Goal: Transaction & Acquisition: Purchase product/service

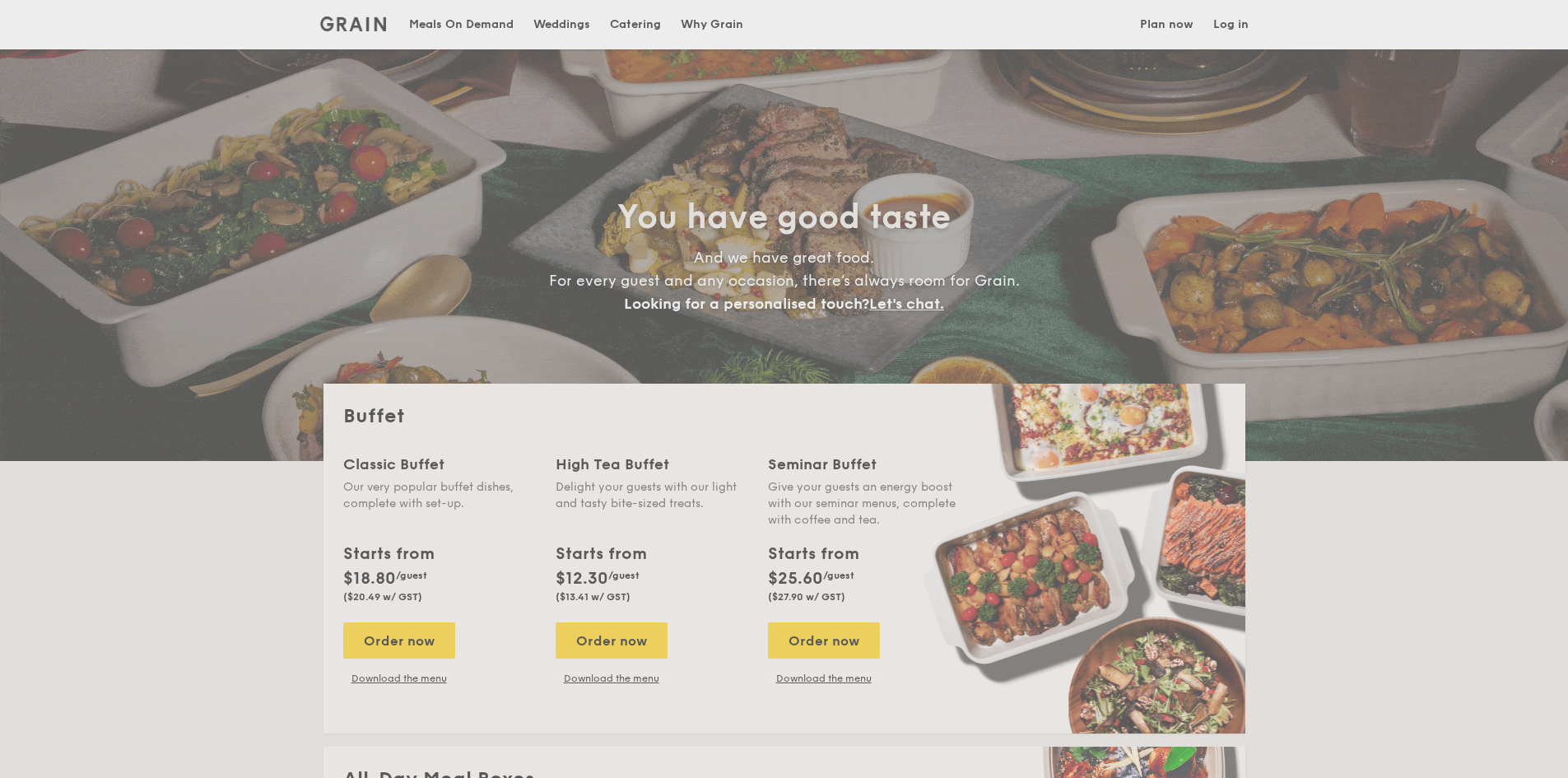
select select
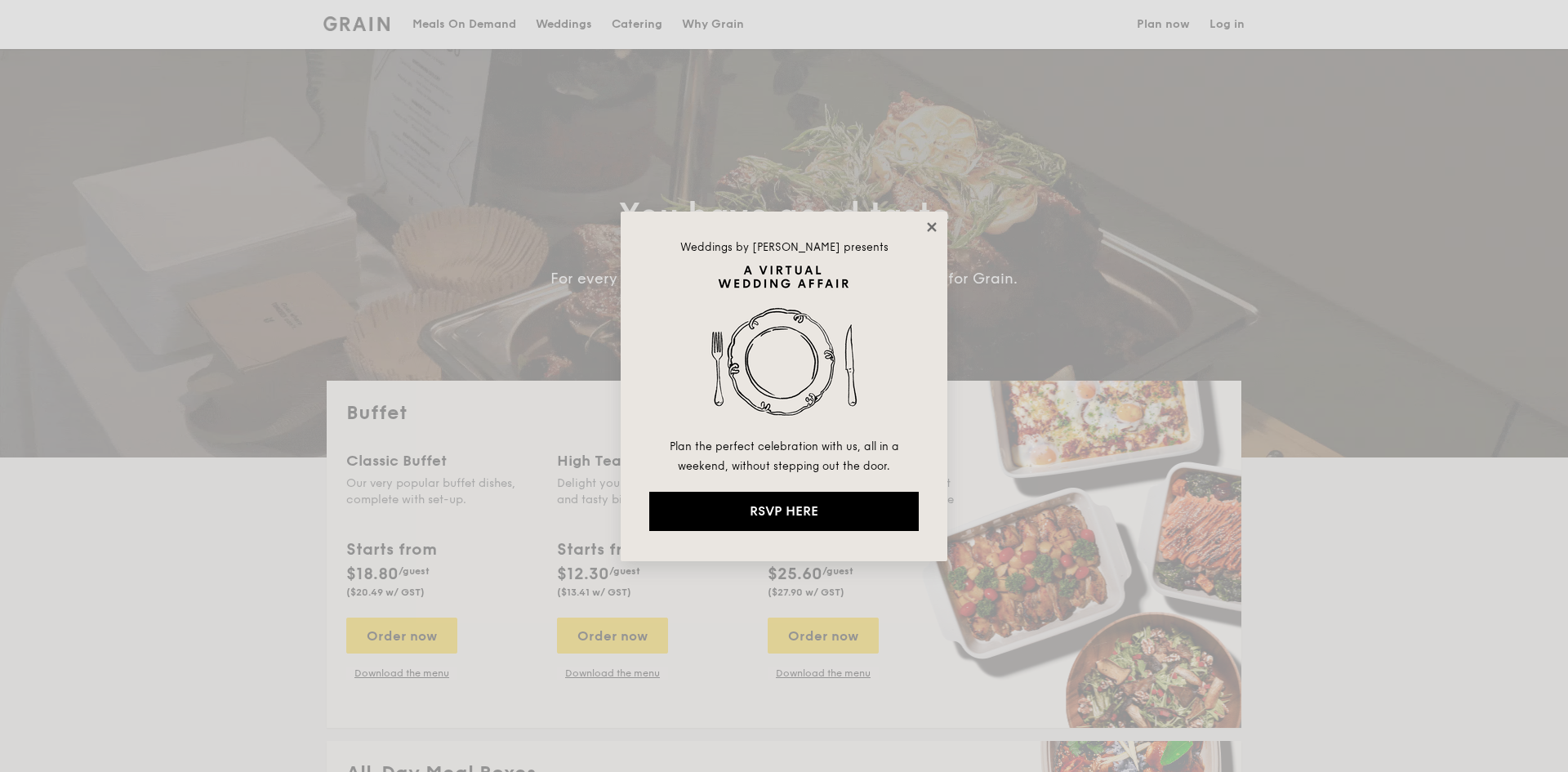
click at [931, 227] on icon at bounding box center [931, 227] width 9 height 9
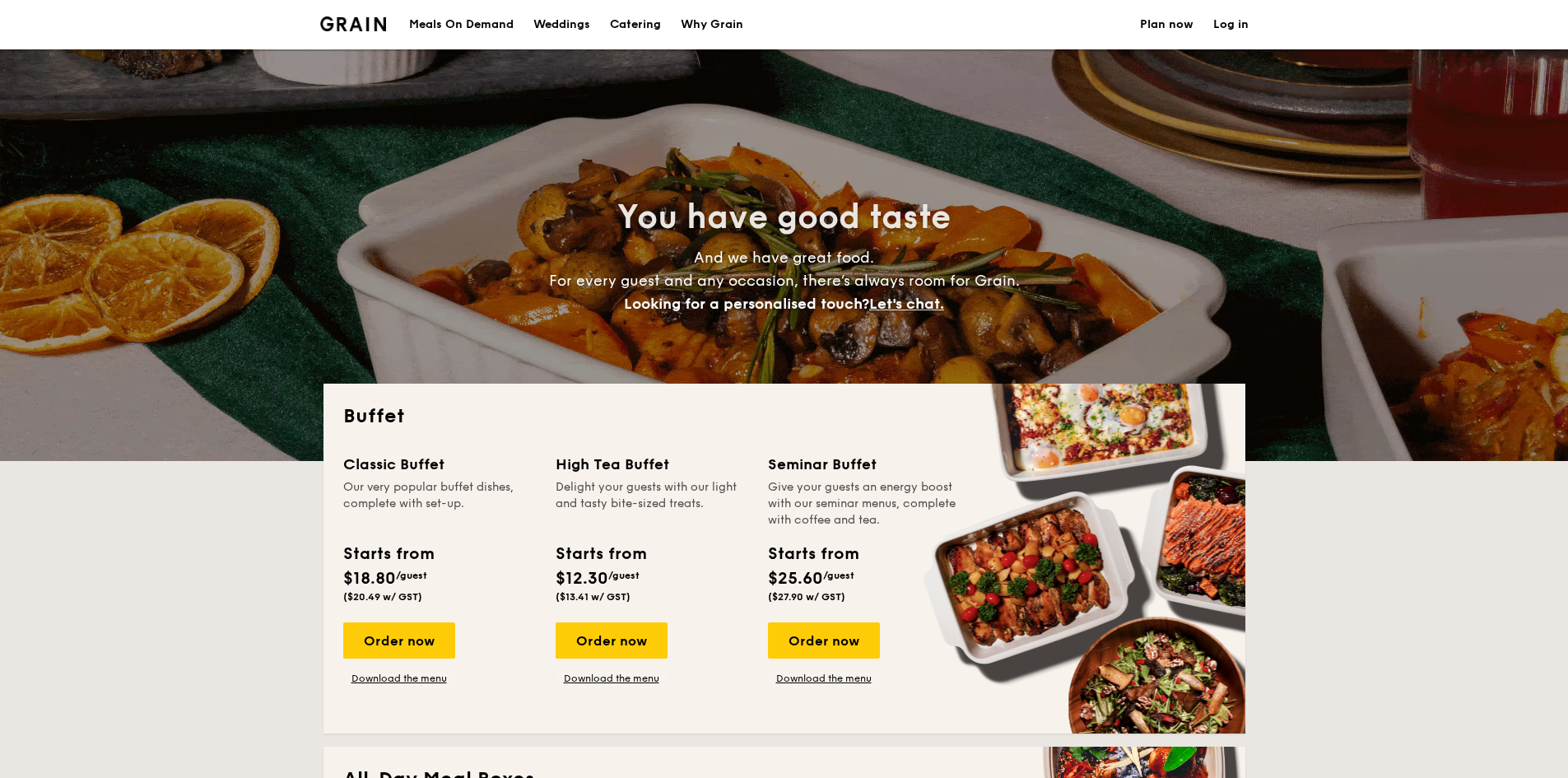
click at [454, 25] on div "Meals On Demand" at bounding box center [461, 24] width 104 height 50
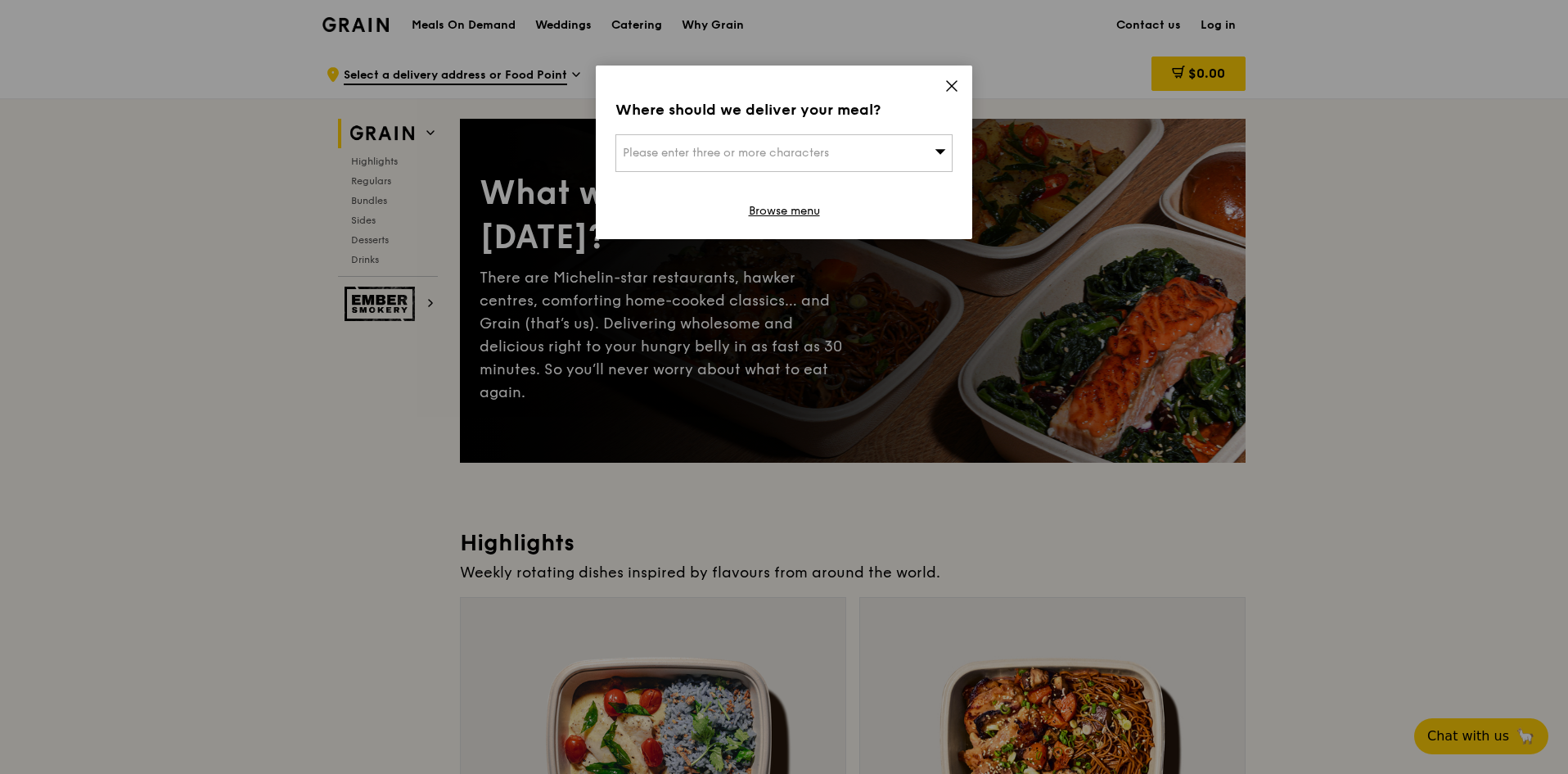
click at [862, 151] on div "Please enter three or more characters" at bounding box center [784, 153] width 337 height 38
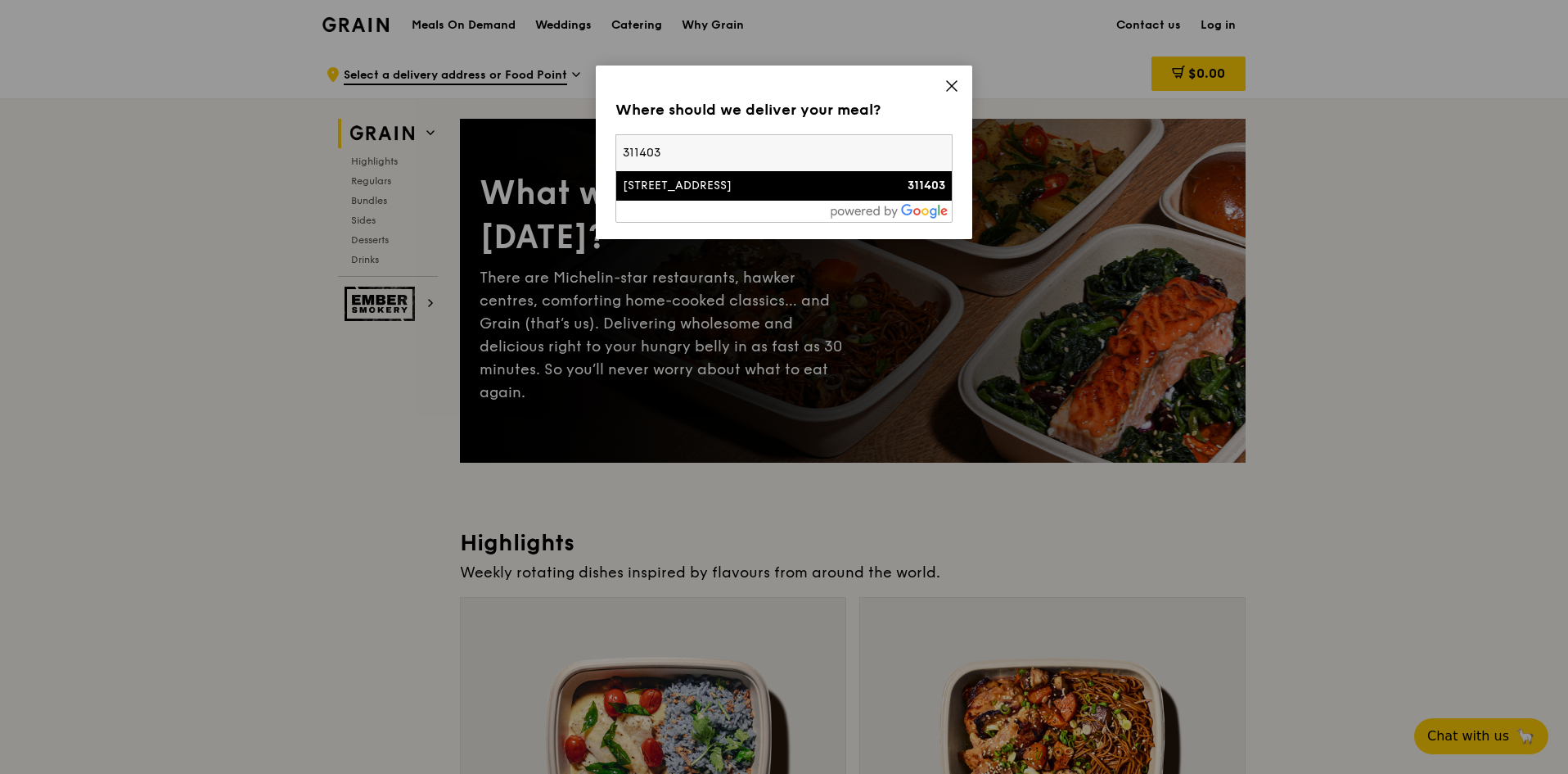
type input "311403"
click at [750, 193] on div "403A Lorong 1 Toa Payoh, Toa Payoh Ridge" at bounding box center [744, 186] width 242 height 17
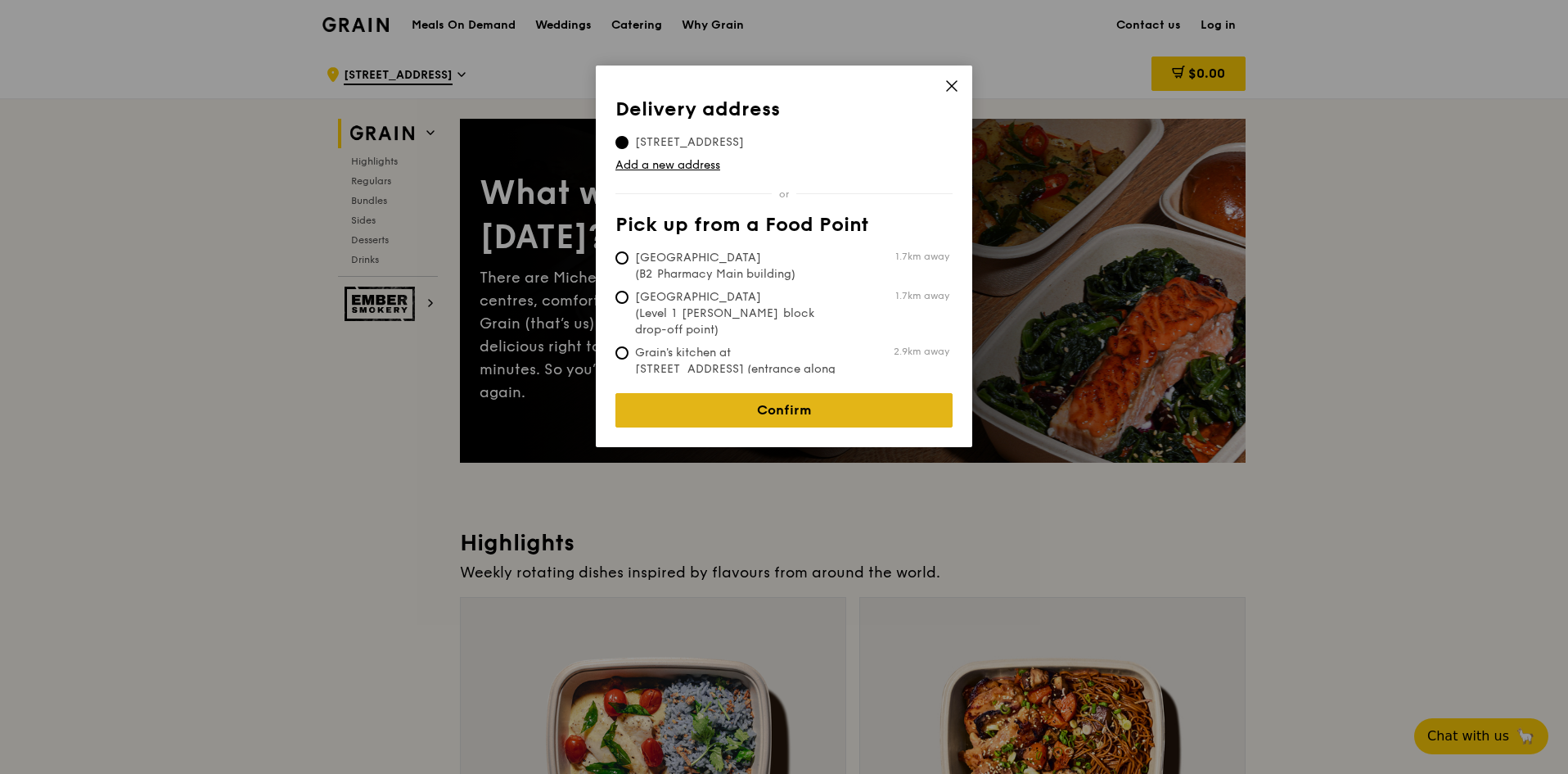
click at [838, 393] on link "Confirm" at bounding box center [784, 410] width 337 height 34
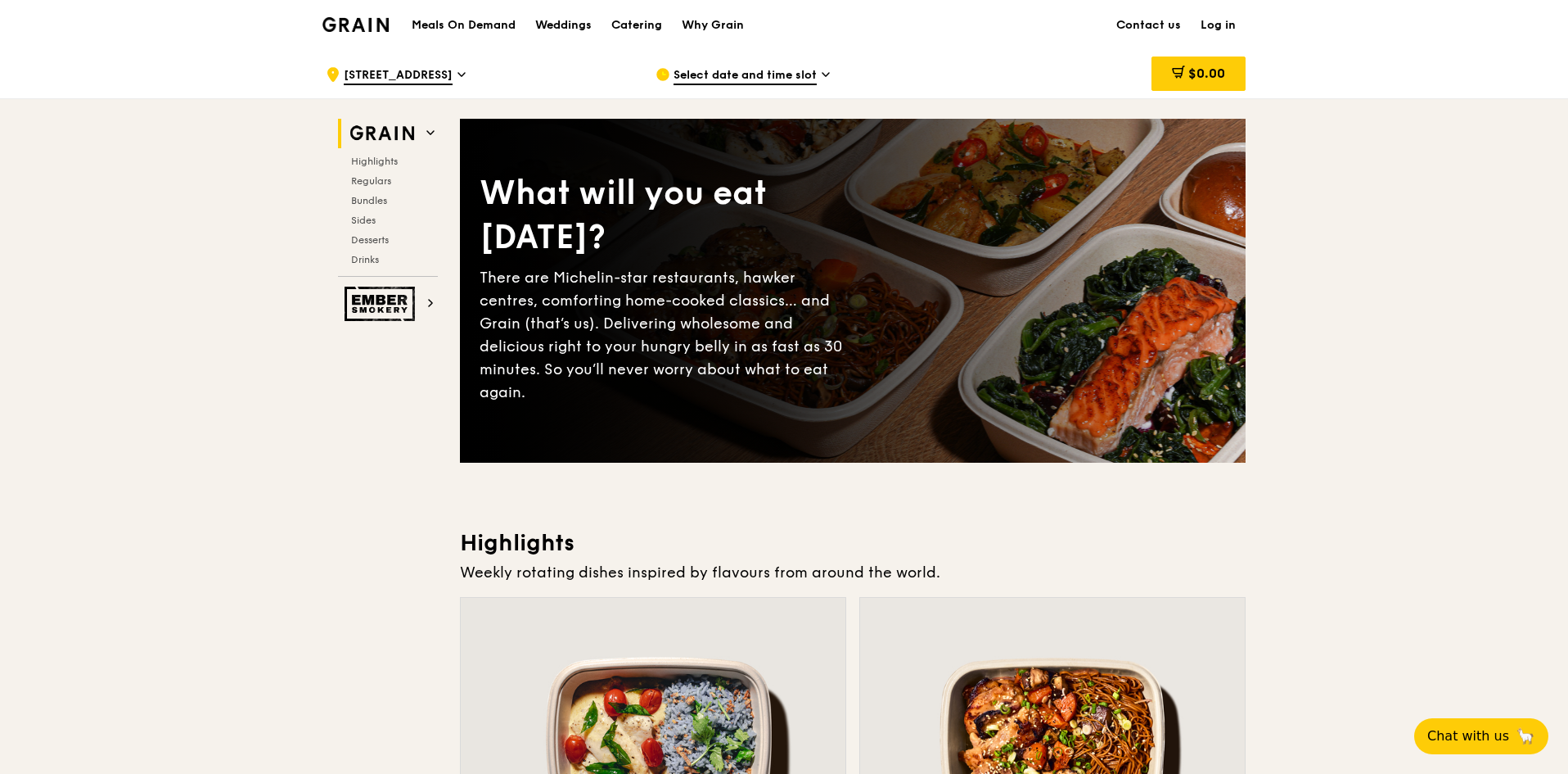
click at [743, 76] on span "Select date and time slot" at bounding box center [744, 76] width 143 height 18
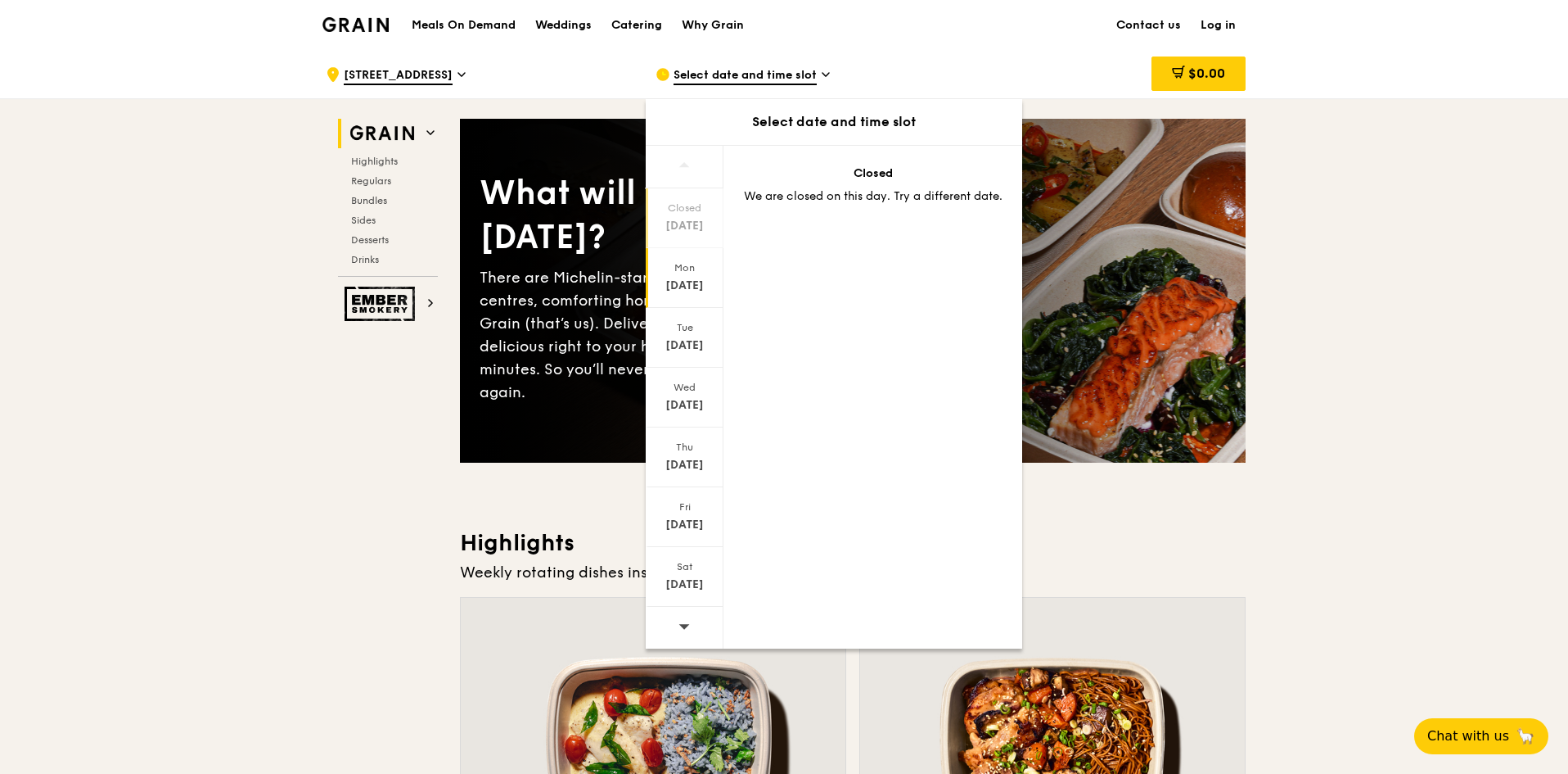
click at [682, 291] on div "Oct 13" at bounding box center [684, 286] width 73 height 17
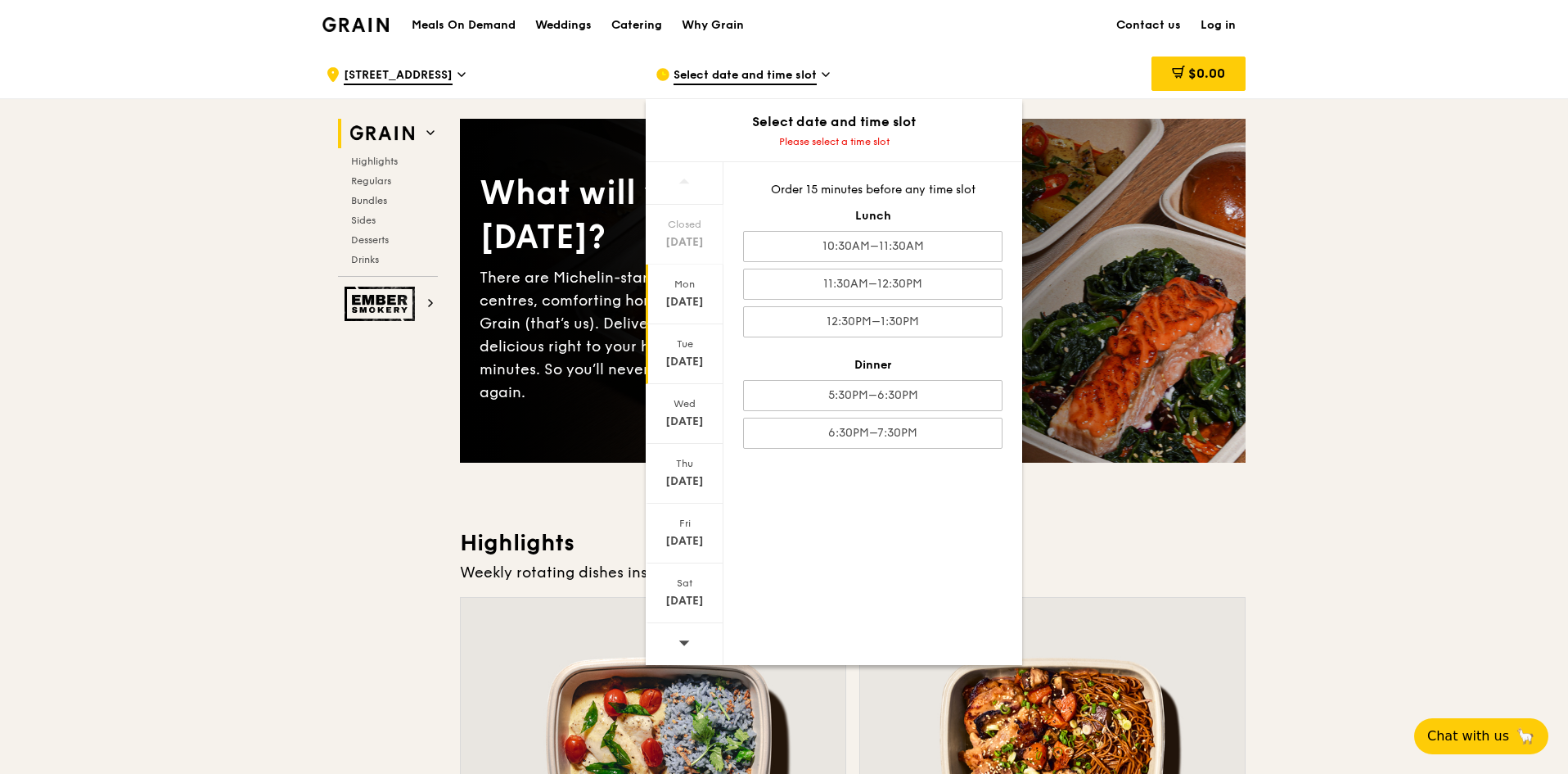
click at [691, 359] on div "Oct 14" at bounding box center [684, 362] width 73 height 17
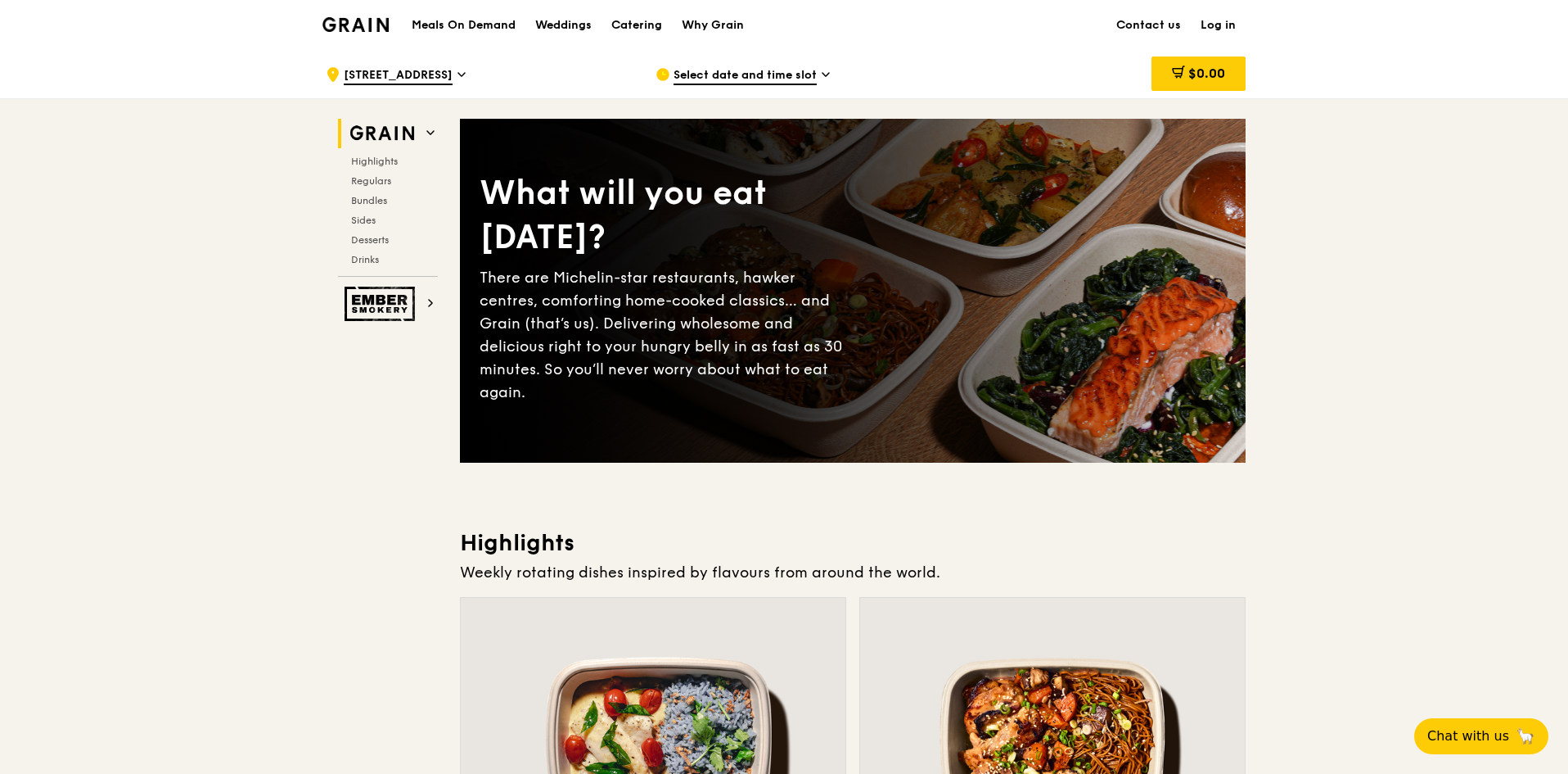
click at [375, 22] on img at bounding box center [355, 25] width 66 height 15
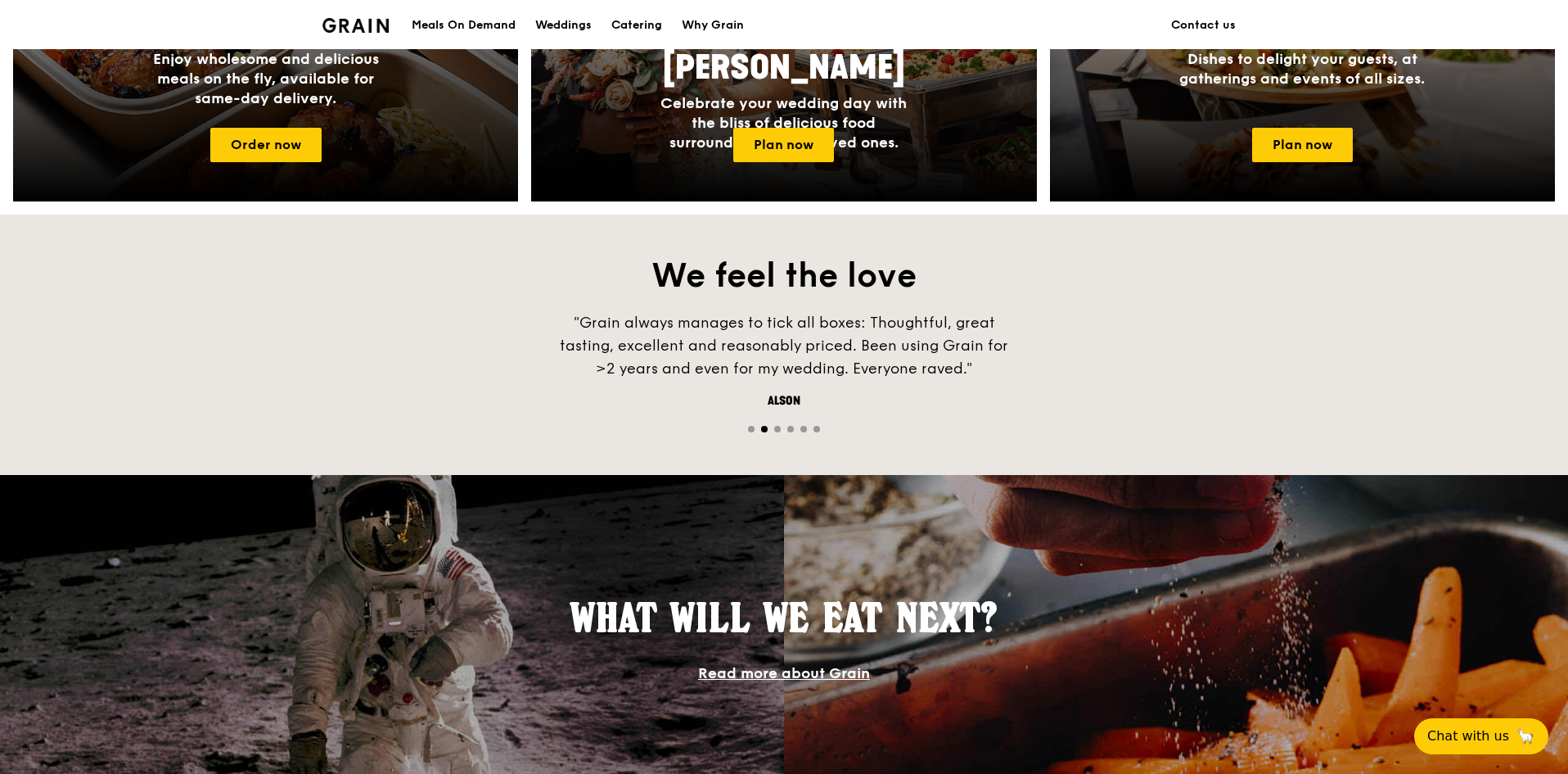
scroll to position [886, 0]
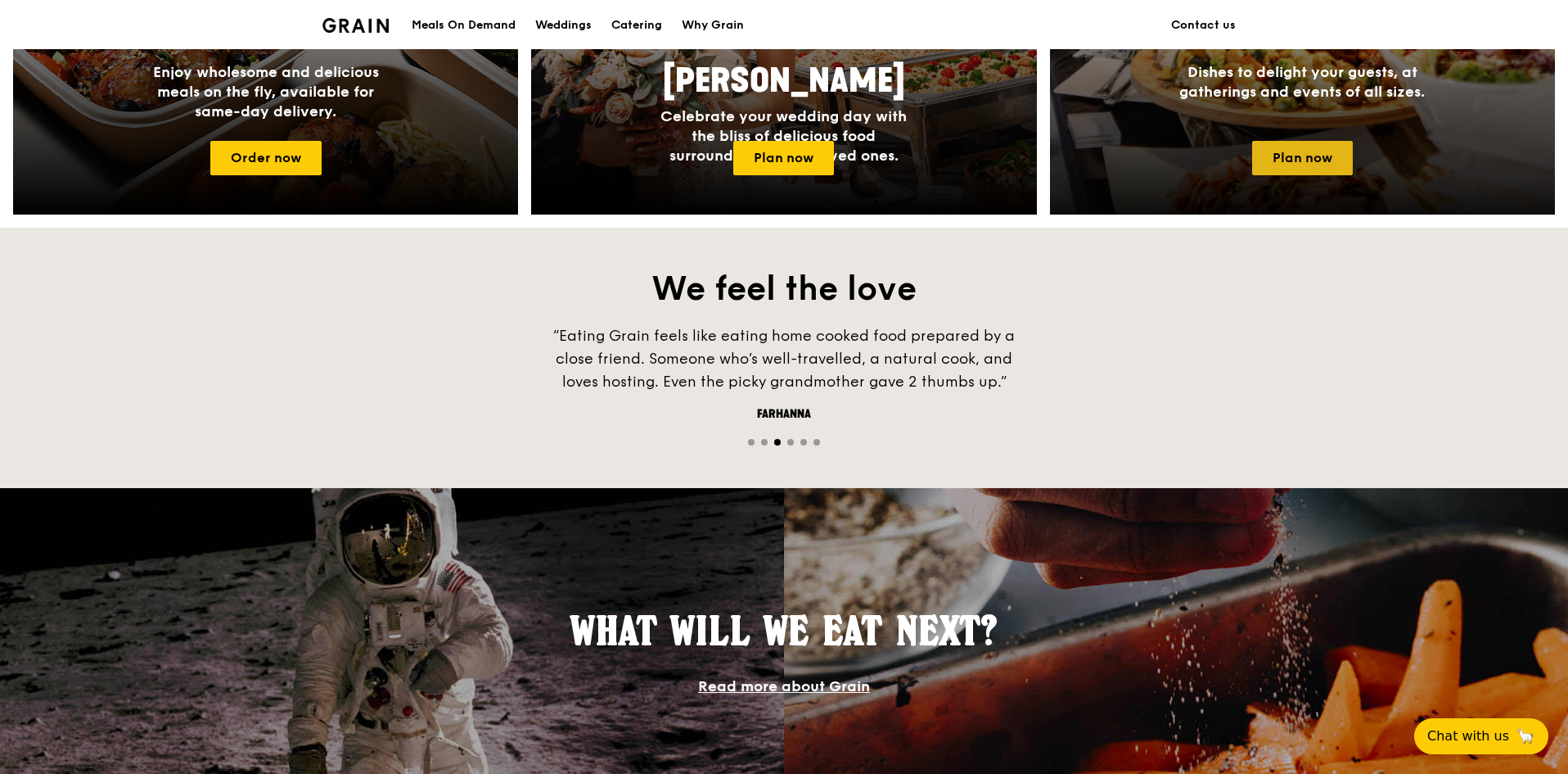
click at [1291, 166] on link "Plan now" at bounding box center [1302, 158] width 101 height 34
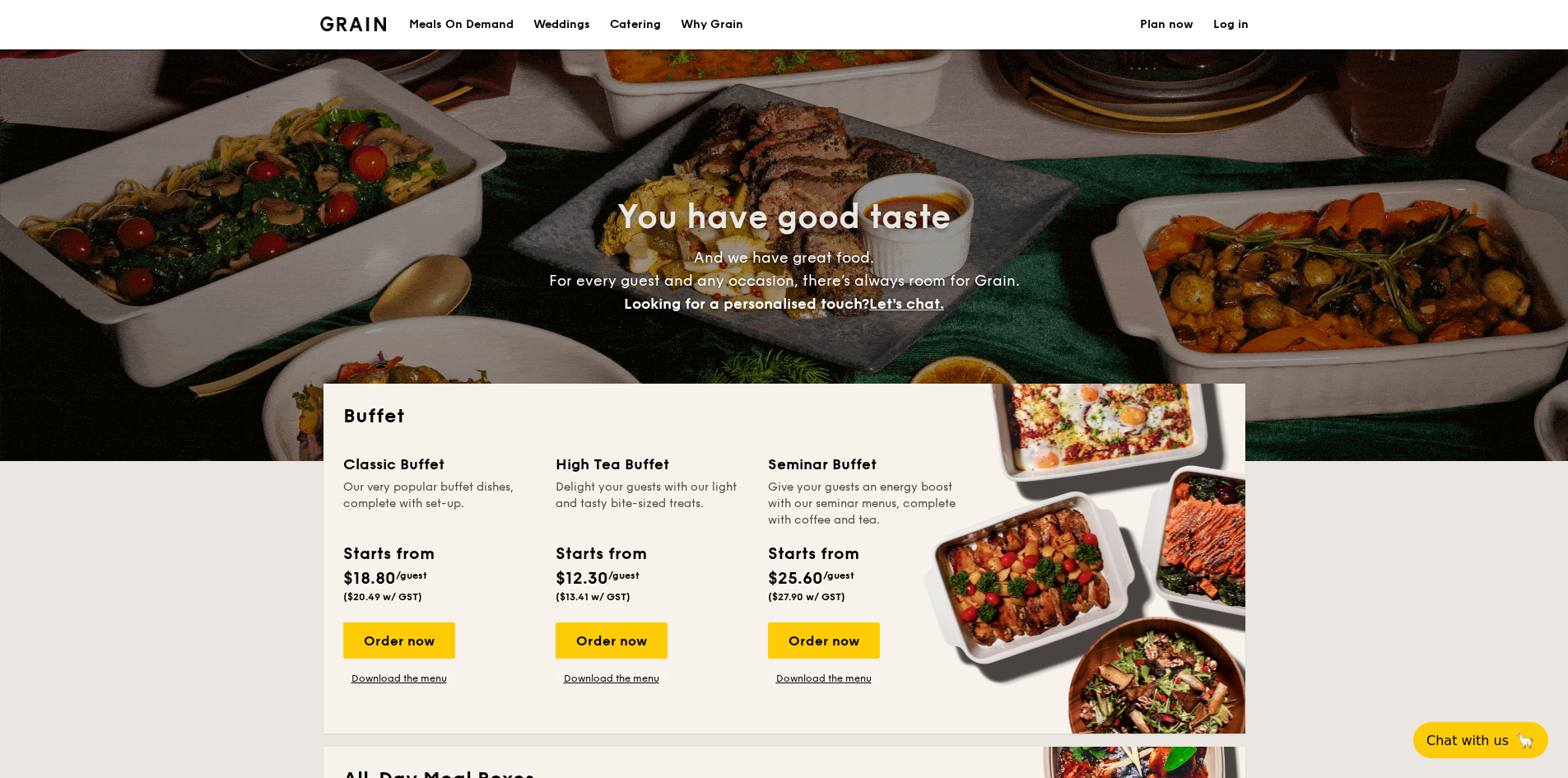
select select
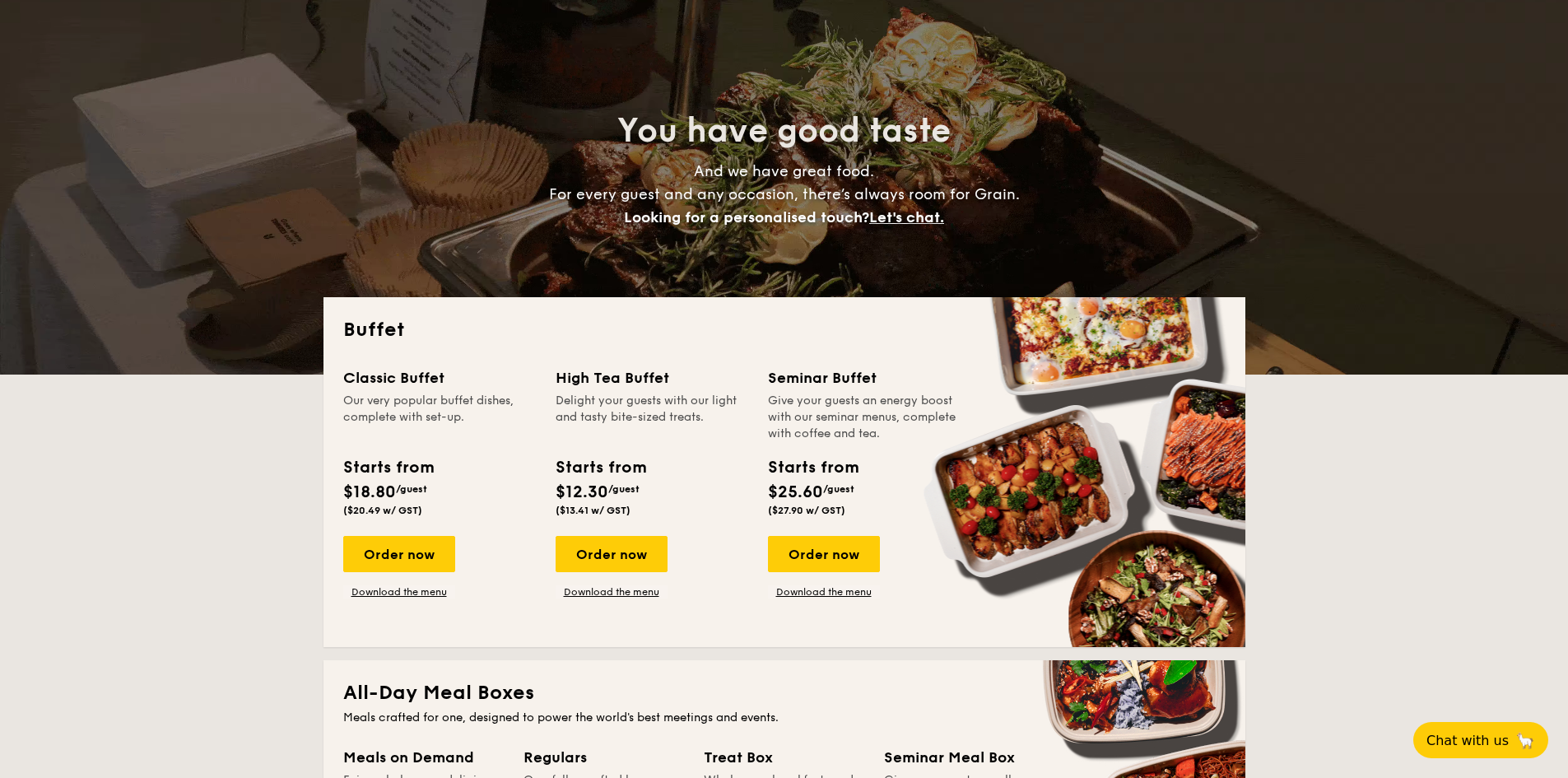
scroll to position [82, 0]
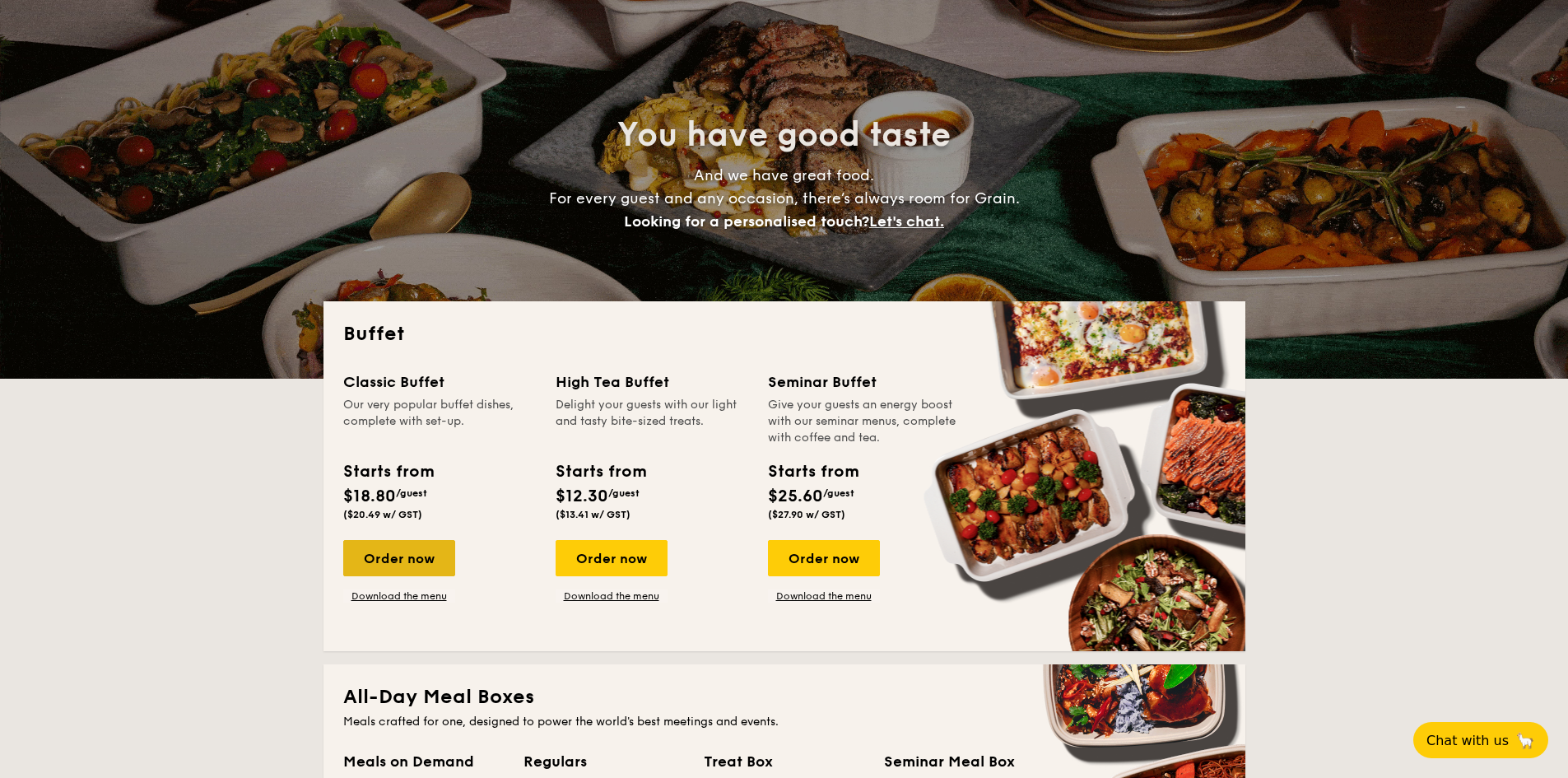
click at [410, 565] on div "Order now" at bounding box center [399, 558] width 112 height 36
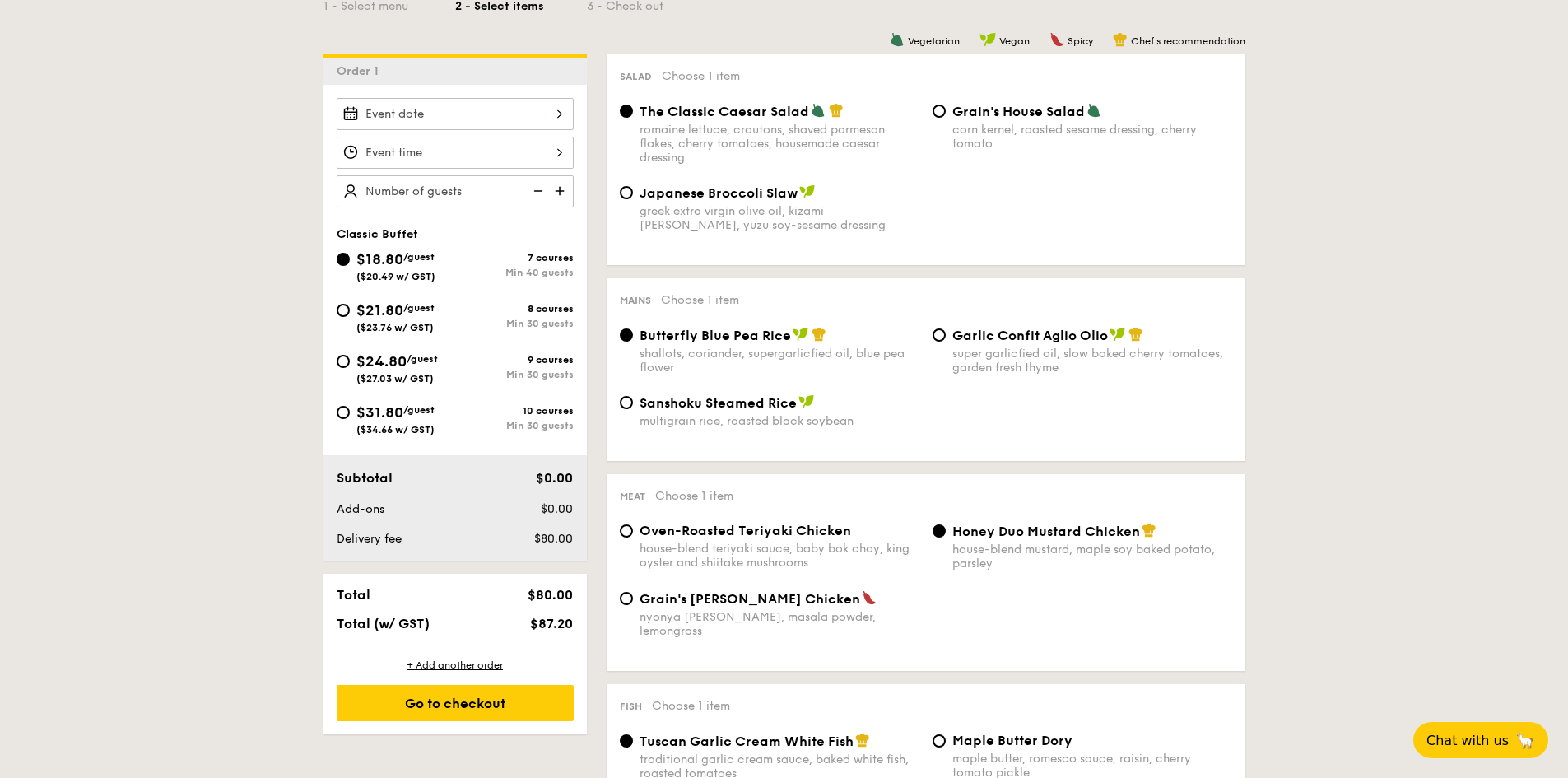
scroll to position [412, 0]
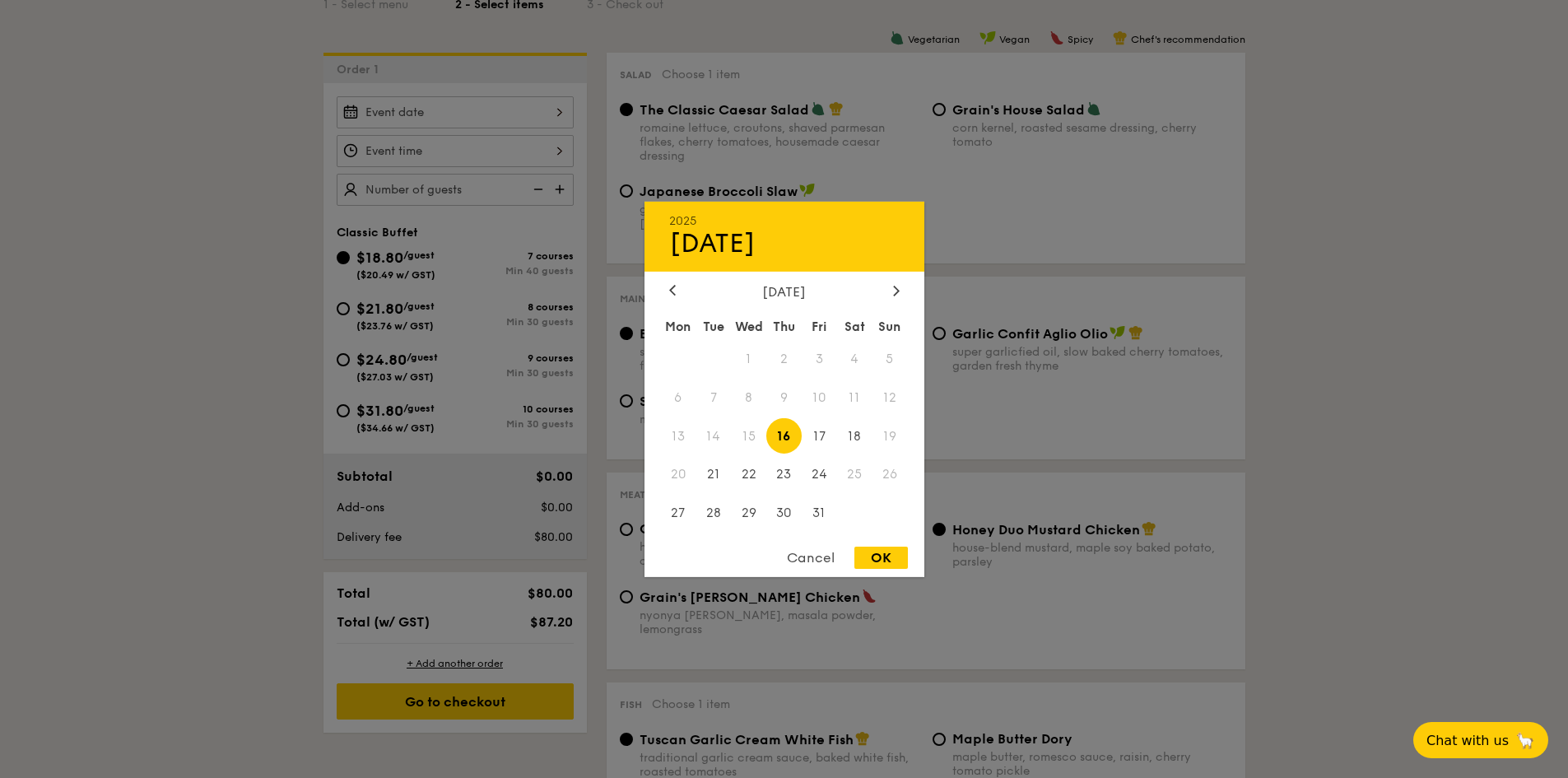
click at [517, 115] on div "2025 Oct 16 October 2025 Mon Tue Wed Thu Fri Sat Sun 1 2 3 4 5 6 7 8 9 10 11 12…" at bounding box center [455, 113] width 237 height 32
click at [1081, 206] on div at bounding box center [784, 389] width 1568 height 778
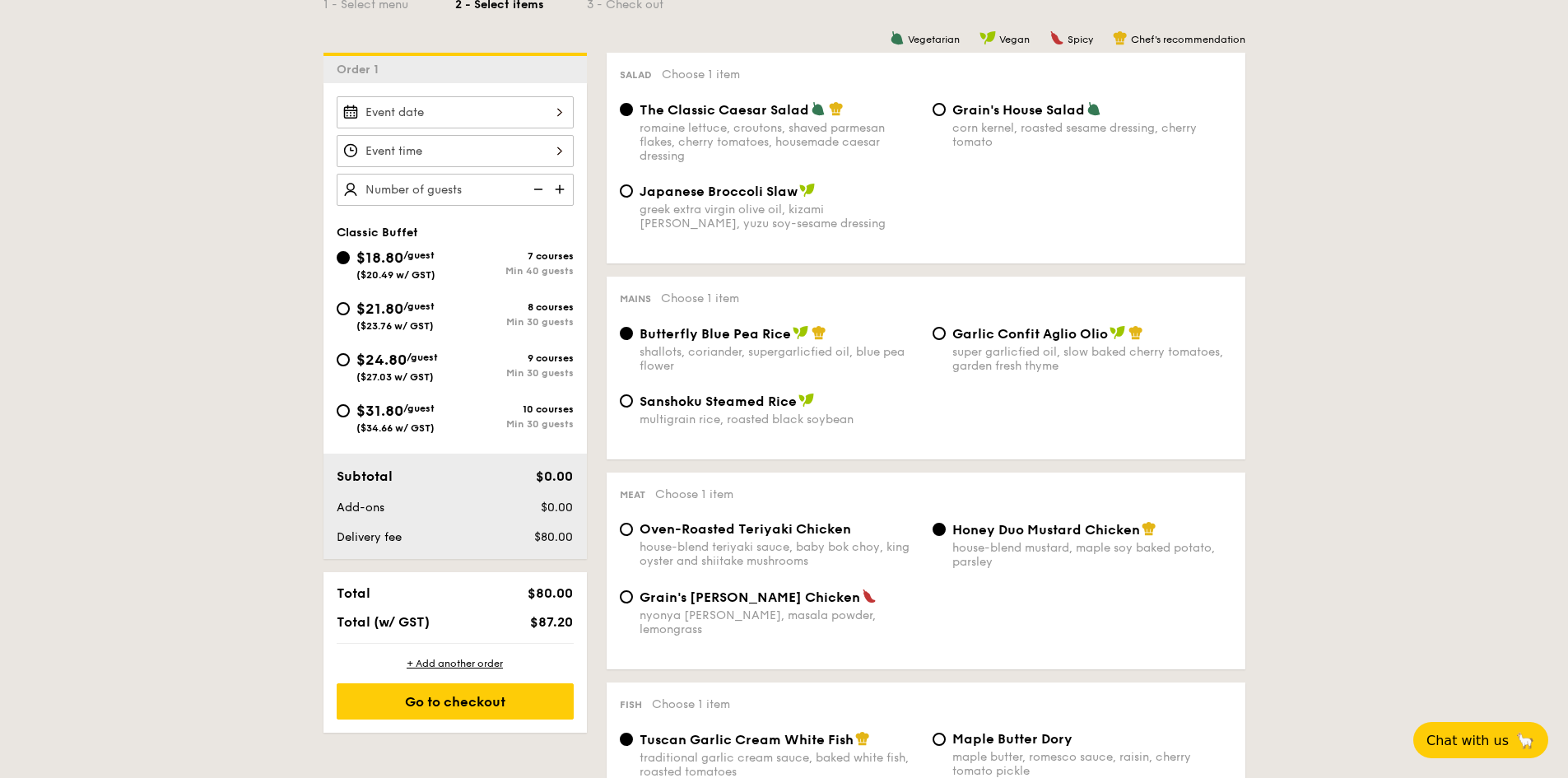
scroll to position [0, 0]
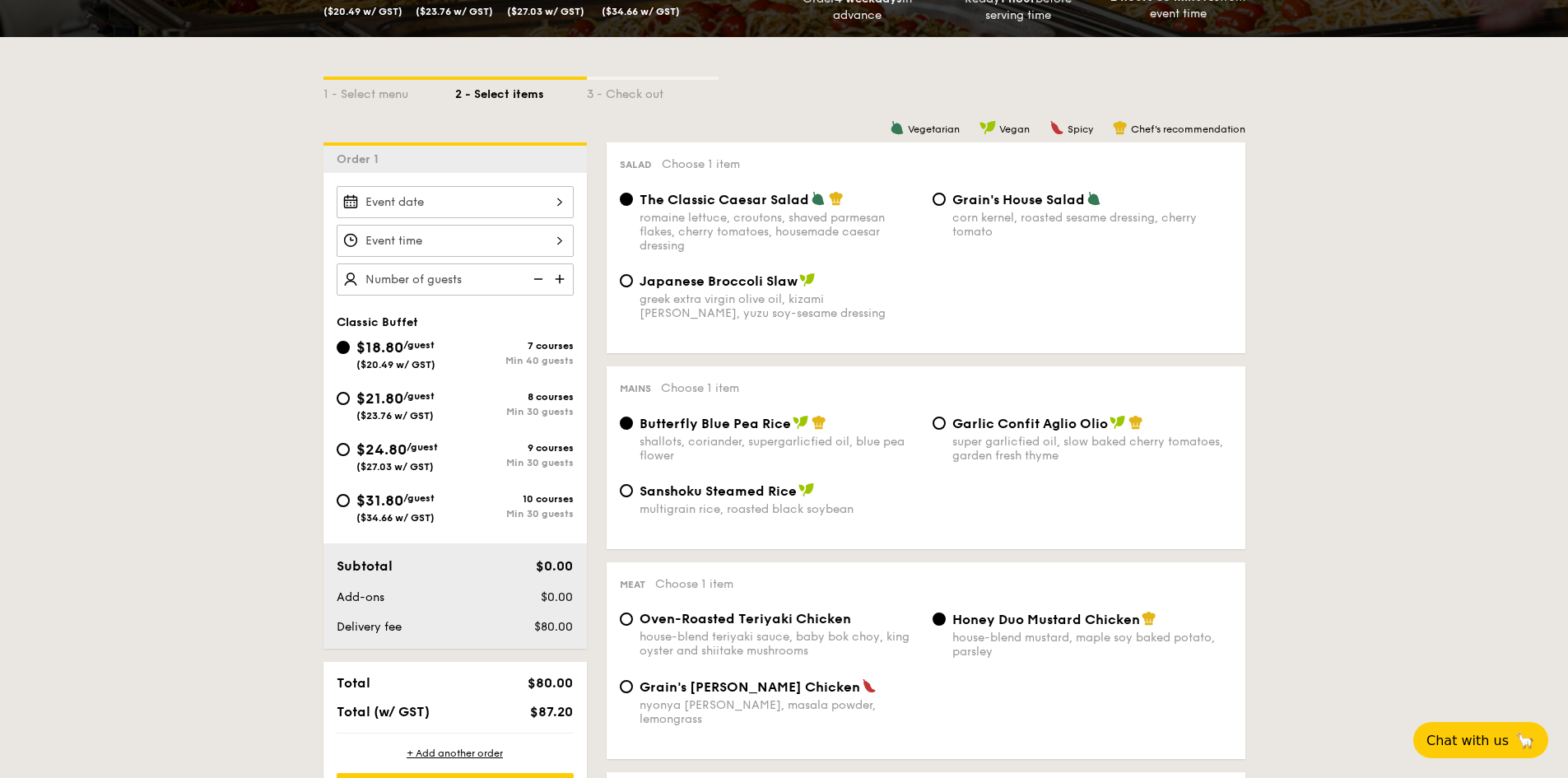
scroll to position [412, 0]
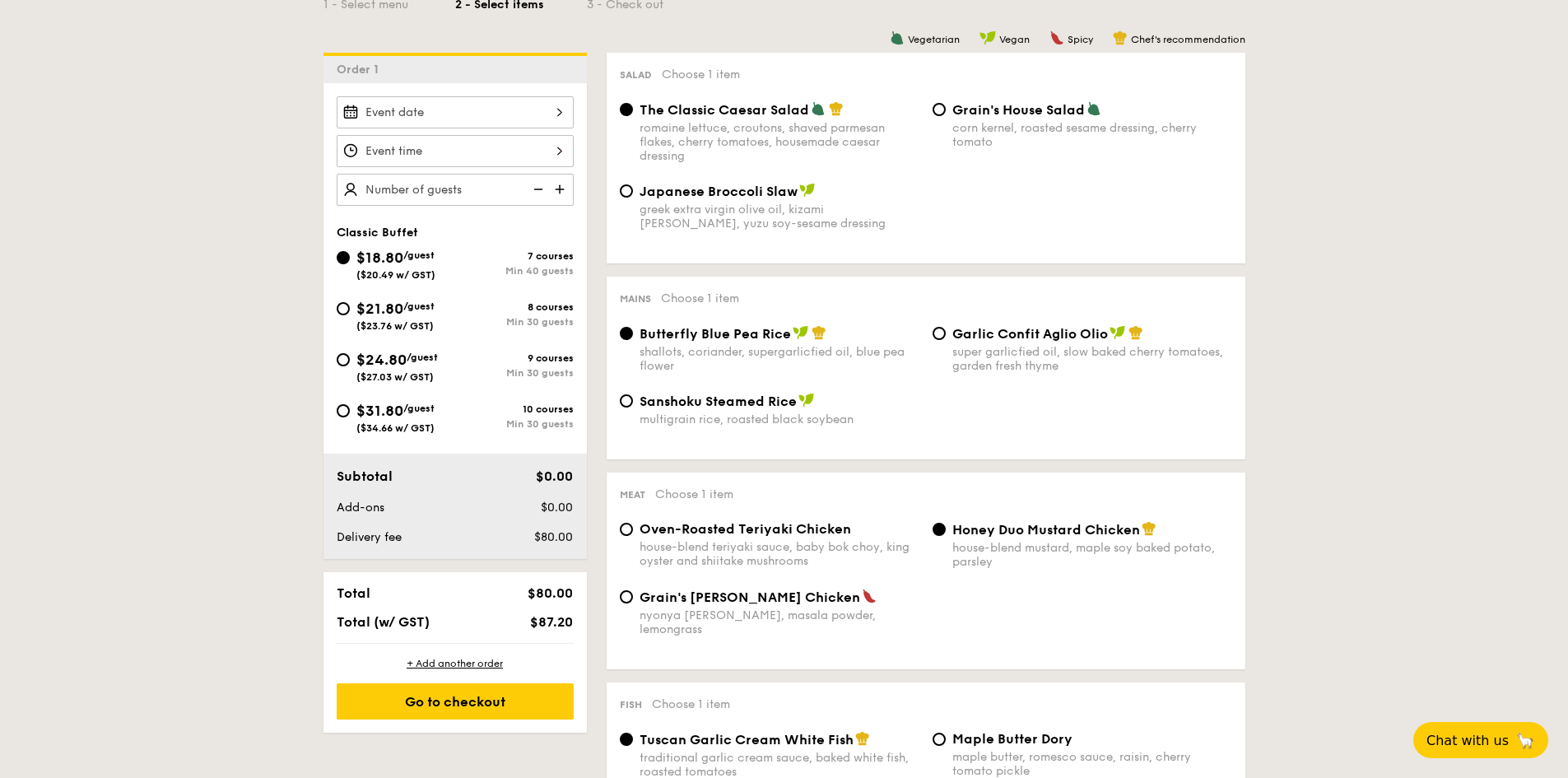
click at [555, 192] on img at bounding box center [561, 189] width 24 height 31
click at [560, 186] on img at bounding box center [561, 189] width 24 height 31
click at [534, 187] on img at bounding box center [536, 189] width 24 height 31
type input "40 guests"
click at [534, 187] on img at bounding box center [536, 189] width 24 height 31
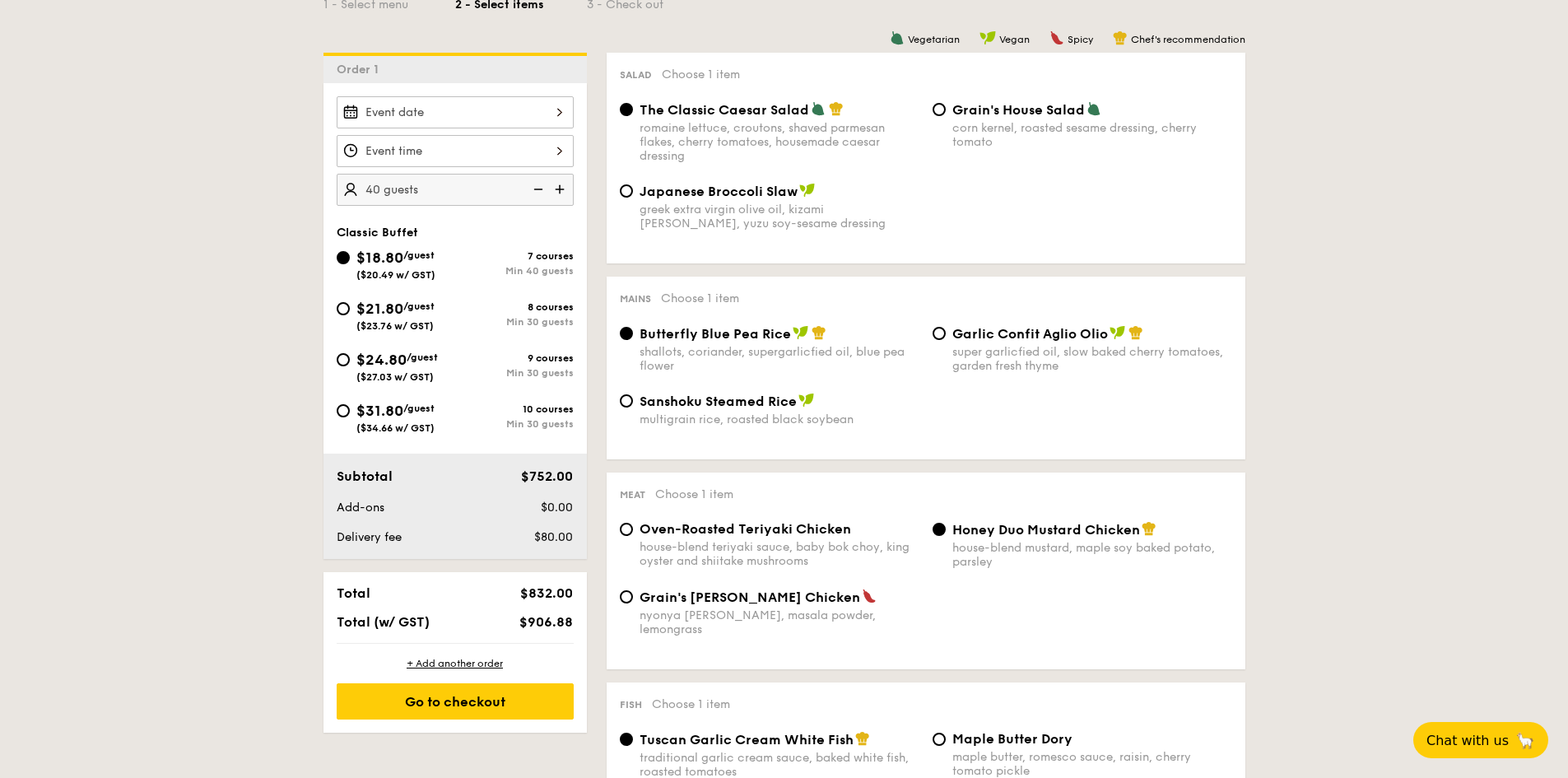
click at [534, 187] on img at bounding box center [536, 189] width 24 height 31
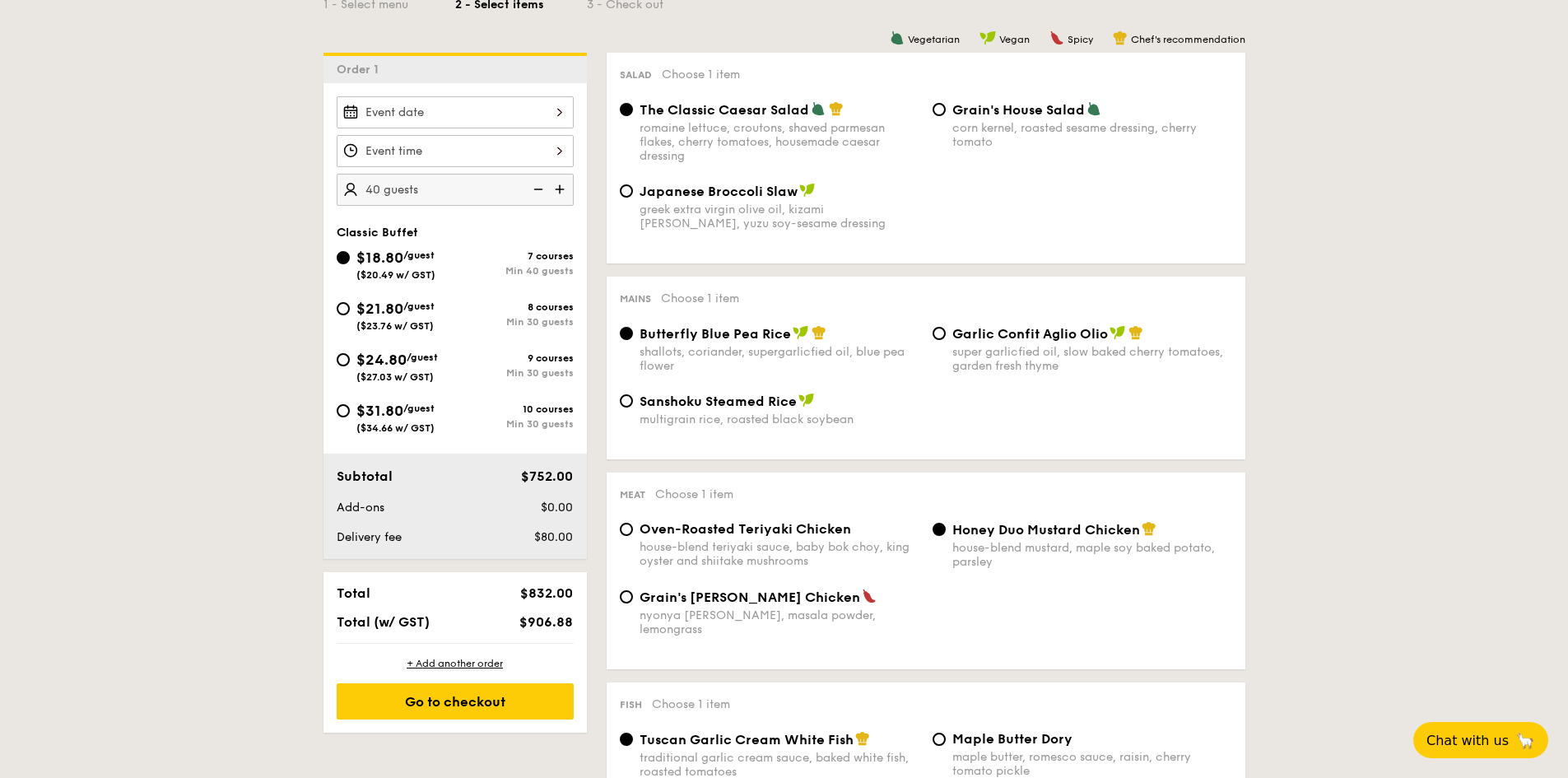
click at [534, 187] on img at bounding box center [536, 189] width 24 height 31
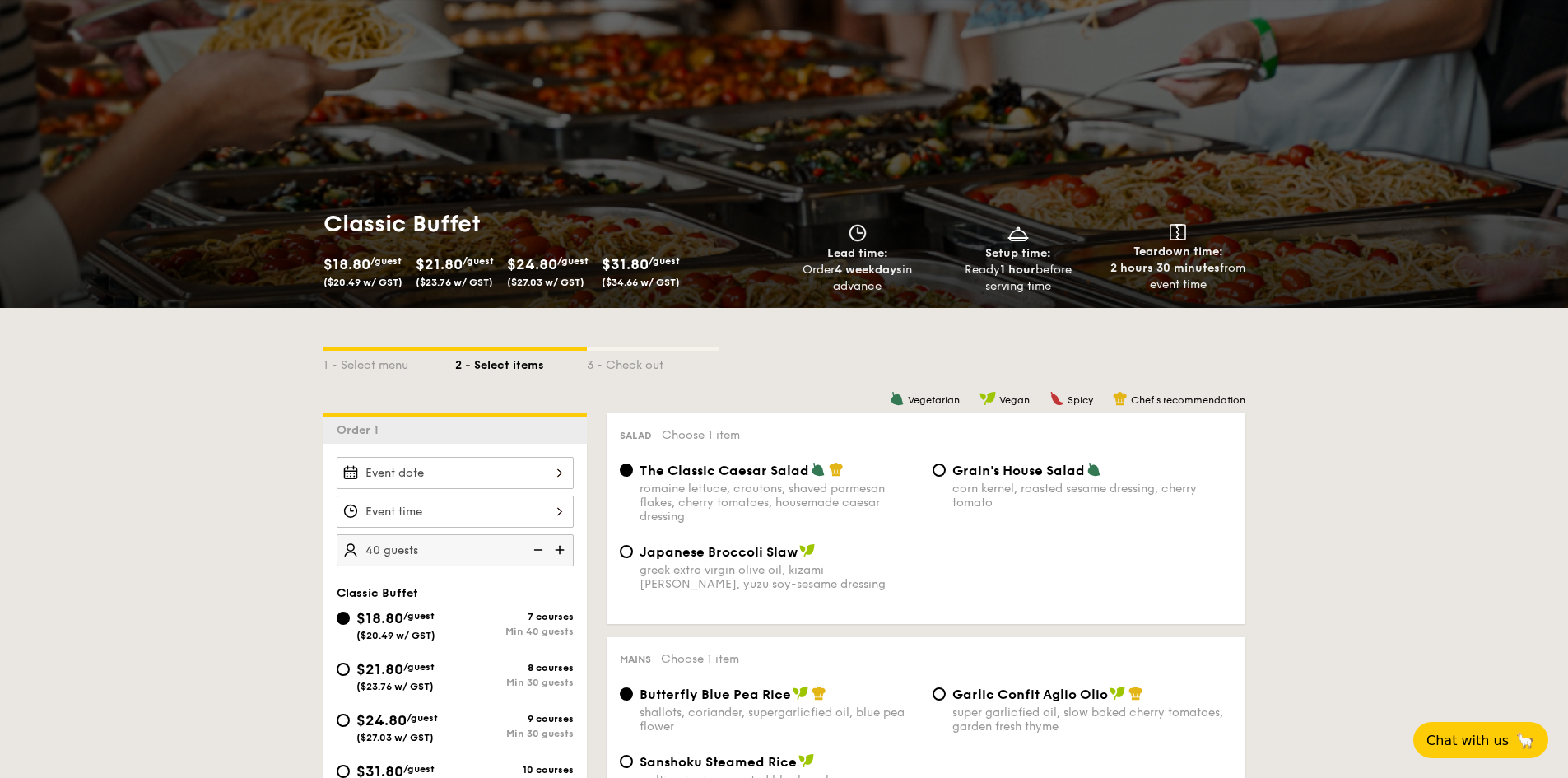
scroll to position [0, 0]
